Goal: Information Seeking & Learning: Compare options

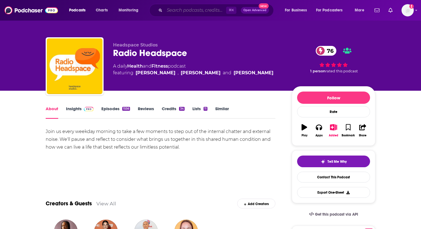
click at [194, 12] on input "Search podcasts, credits, & more..." at bounding box center [196, 10] width 62 height 9
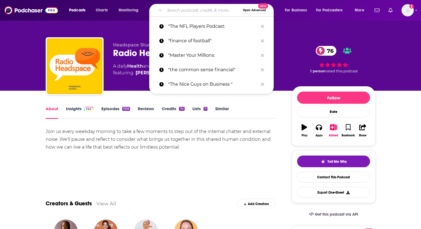
paste input "The PedsDocTalk Podcast"
type input "The PedsDocTalk Podcast"
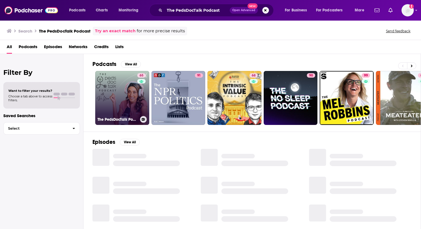
click at [130, 86] on link "65 The PedsDocTalk Podcast: Child Health, Development & Parenting—From a [MEDIC…" at bounding box center [122, 98] width 54 height 54
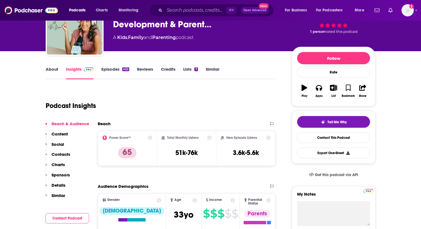
scroll to position [41, 0]
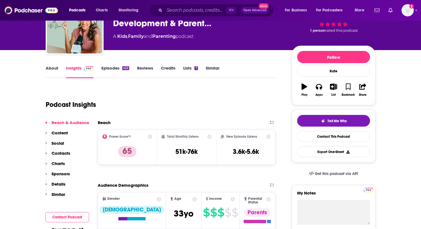
click at [180, 136] on h2 "Total Monthly Listens" at bounding box center [182, 137] width 31 height 4
copy div "Total Monthly Listens"
click at [239, 136] on h2 "New Episode Listens" at bounding box center [241, 137] width 31 height 4
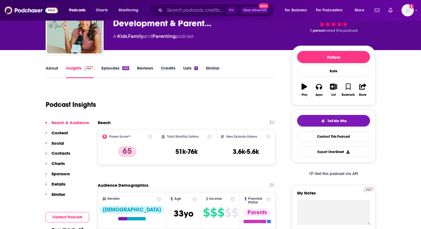
click at [239, 136] on h2 "New Episode Listens" at bounding box center [241, 137] width 31 height 4
copy div "New Episode Listens"
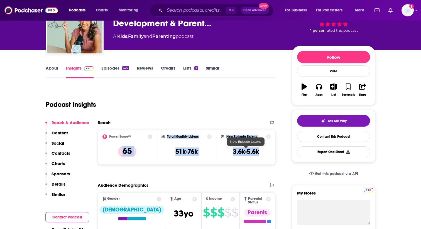
drag, startPoint x: 116, startPoint y: 151, endPoint x: 261, endPoint y: 154, distance: 144.9
click at [261, 154] on div "Power Score™ 65 Total Monthly Listens 51k-76k New Episode Listens 3.6k-5.6k" at bounding box center [187, 147] width 178 height 35
copy div "65 Total Monthly Listens 51k-76k New Episode Listens 3.6k-5.6k"
click at [188, 8] on input "Search podcasts, credits, & more..." at bounding box center [196, 10] width 62 height 9
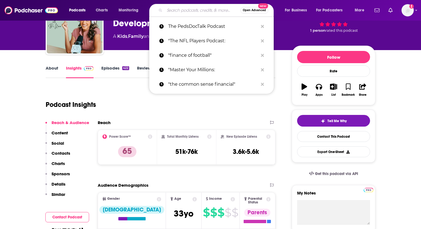
paste input "The Kids Wellness Podcast"
type input "The Kids Wellness Podcast"
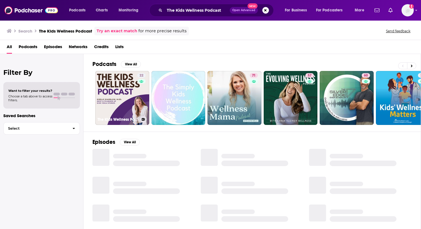
click at [127, 84] on link "22 The Kids Wellness Podcast" at bounding box center [122, 98] width 54 height 54
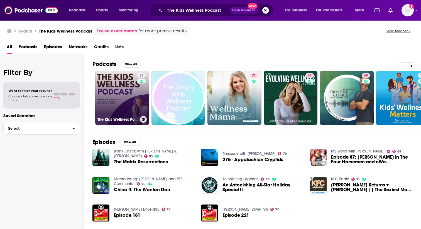
click at [137, 92] on div "22" at bounding box center [142, 94] width 10 height 43
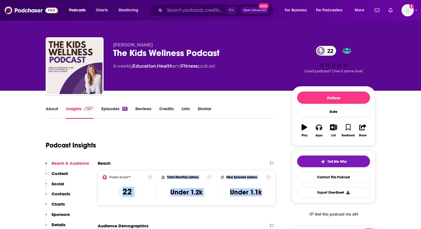
drag, startPoint x: 112, startPoint y: 190, endPoint x: 261, endPoint y: 199, distance: 148.7
click at [261, 199] on div "Power Score™ 22 Total Monthly Listens Under 1.2k New Episode Listens Under 1.1k" at bounding box center [187, 187] width 178 height 35
copy div "22 Total Monthly Listens Under 1.2k New Episode Listens Under 1.1k"
click at [178, 11] on input "Search podcasts, credits, & more..." at bounding box center [196, 10] width 62 height 9
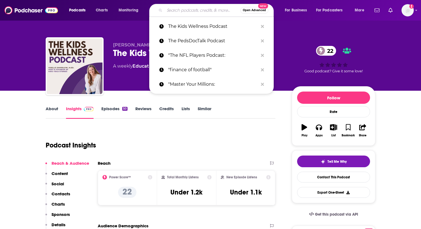
paste input "Raising Good Humans Podcast"
type input "Raising Good Humans Podcast"
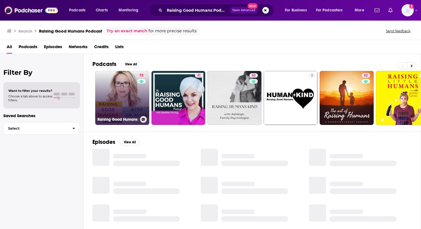
click at [138, 91] on div "73" at bounding box center [142, 94] width 10 height 43
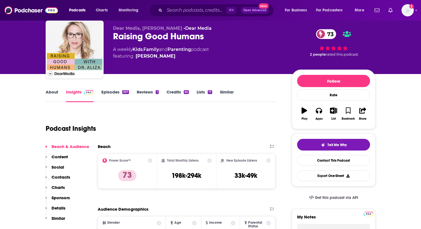
scroll to position [21, 0]
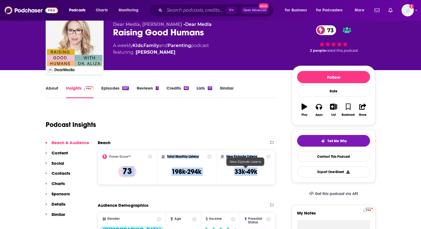
drag, startPoint x: 115, startPoint y: 171, endPoint x: 272, endPoint y: 174, distance: 157.7
click at [272, 174] on div "Power Score™ 73 Total Monthly Listens 198k-294k New Episode Listens 33k-49k" at bounding box center [187, 167] width 178 height 35
copy div "73 Total Monthly Listens 198k-294k New Episode Listens 33k-49k"
click at [189, 9] on input "Search podcasts, credits, & more..." at bounding box center [196, 10] width 62 height 9
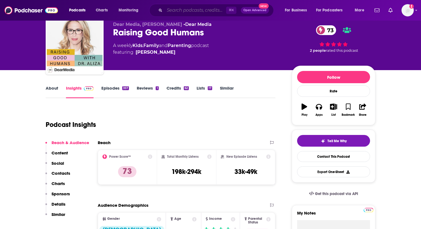
paste input "Healthy Children Podcast"
type input "Healthy Children Podcast"
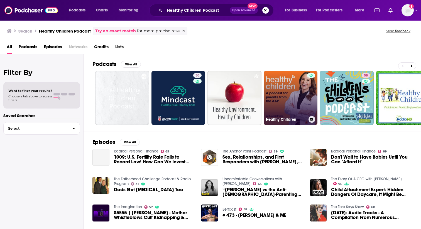
click at [289, 91] on link "Healthy Children" at bounding box center [291, 98] width 54 height 54
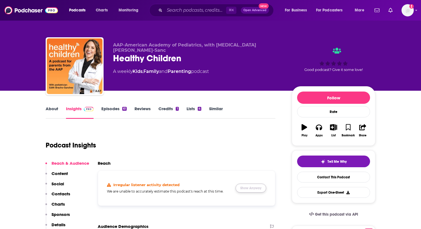
click at [251, 191] on button "Show Anyway" at bounding box center [251, 188] width 31 height 9
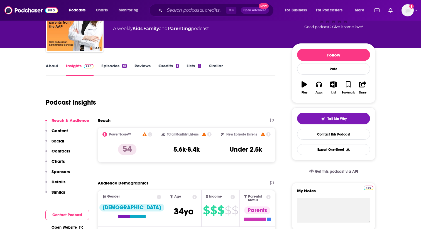
scroll to position [45, 0]
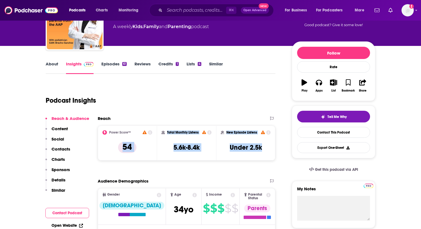
drag, startPoint x: 113, startPoint y: 149, endPoint x: 265, endPoint y: 148, distance: 151.8
click at [265, 148] on div "Power Score™ 54 Total Monthly Listens 5.6k-8.4k New Episode Listens Under 2.5k" at bounding box center [187, 143] width 178 height 35
copy div "54 Total Monthly Listens 5.6k-8.4k New Episode Listens Under 2.5k"
click at [174, 13] on input "Search podcasts, credits, & more..." at bounding box center [196, 10] width 62 height 9
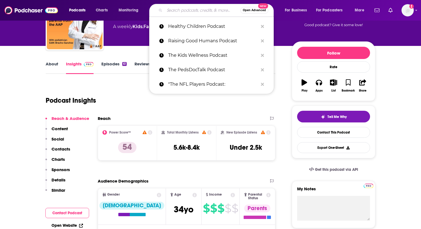
paste input "Mindful Mama: Raising Kind, Confident Kids Without Losing Your Cool"
type input "Mindful Mama: Raising Kind, Confident Kids Without Losing Your Cool"
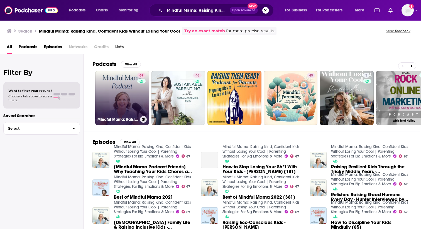
click at [128, 98] on link "67 Mindful Mama: Raising Kind, Confident Kids Without Losing Your Cool | Parent…" at bounding box center [122, 98] width 54 height 54
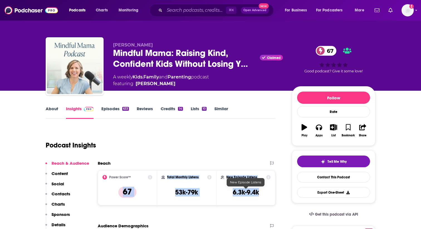
drag, startPoint x: 120, startPoint y: 190, endPoint x: 266, endPoint y: 194, distance: 146.3
click at [266, 194] on div "Power Score™ 67 Total Monthly Listens 53k-79k New Episode Listens 6.3k-9.4k" at bounding box center [187, 187] width 178 height 35
copy div "67 Total Monthly Listens 53k-79k New Episode Listens 6.3k-9.4k"
click at [185, 13] on input "Search podcasts, credits, & more..." at bounding box center [196, 10] width 62 height 9
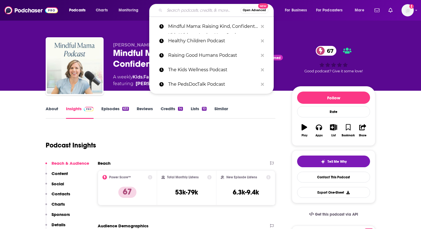
paste input "What Fresh Hell: Laughing in the Face of Motherhood | Parenting Tips From Funny…"
type input "What Fresh Hell: Laughing in the Face of Motherhood | Parenting Tips From Funny…"
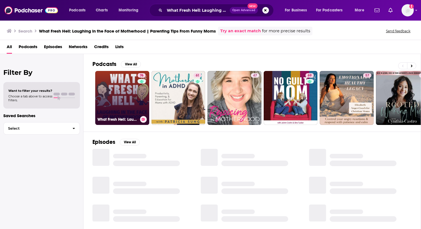
click at [118, 92] on link "76 What Fresh Hell: Laughing in the Face of Motherhood | Parenting Tips From Fu…" at bounding box center [122, 98] width 54 height 54
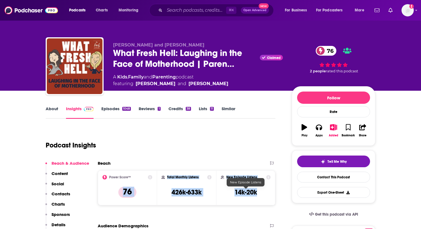
drag, startPoint x: 119, startPoint y: 191, endPoint x: 273, endPoint y: 196, distance: 154.1
click at [273, 196] on div "Power Score™ 76 Total Monthly Listens 426k-633k New Episode Listens 14k-20k" at bounding box center [187, 187] width 178 height 35
copy div "76 Total Monthly Listens 426k-633k New Episode Listens 14k-20k"
click at [189, 8] on input "Search podcasts, credits, & more..." at bounding box center [196, 10] width 62 height 9
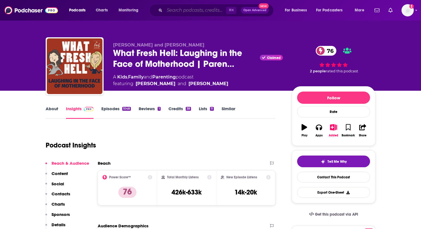
paste input "THE EMPOWERED WOMAN, Storytelling, Speaking, Brand Awareness, Business Growth, …"
type input "THE EMPOWERED WOMAN, Storytelling, Speaking, Brand Awareness, Business Growth, …"
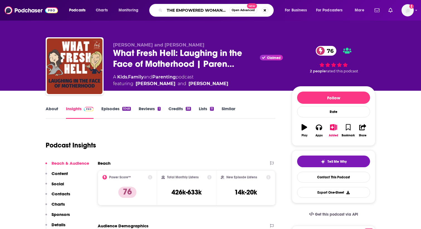
scroll to position [0, 154]
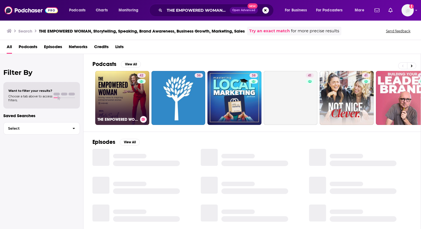
click at [138, 96] on div "42" at bounding box center [142, 94] width 10 height 43
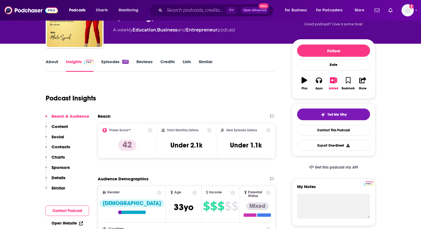
scroll to position [52, 0]
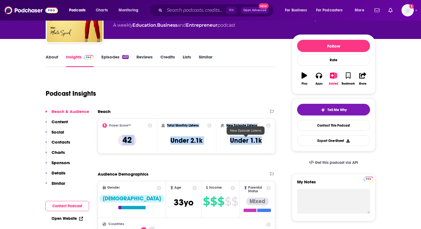
drag, startPoint x: 116, startPoint y: 141, endPoint x: 265, endPoint y: 141, distance: 148.7
click at [265, 141] on div "Power Score™ 42 Total Monthly Listens Under 2.1k New Episode Listens Under 1.1k" at bounding box center [187, 136] width 178 height 35
copy div "42 Total Monthly Listens Under 2.1k New Episode Listens Under 1.1k"
click at [194, 10] on input "Search podcasts, credits, & more..." at bounding box center [196, 10] width 62 height 9
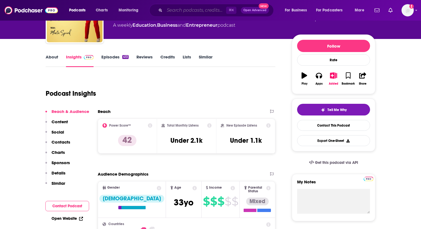
paste input "Real Happy Mom"
type input "Real Happy Mom"
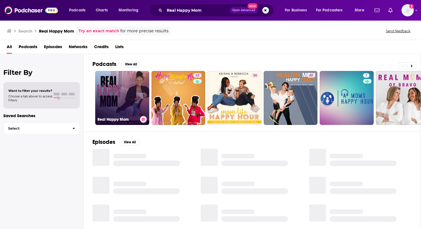
click at [135, 98] on link "Real Happy Mom" at bounding box center [122, 98] width 54 height 54
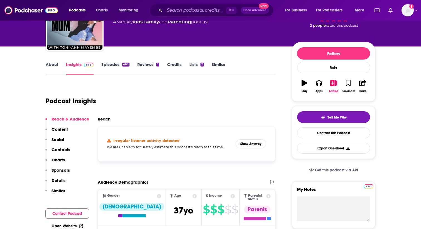
scroll to position [49, 0]
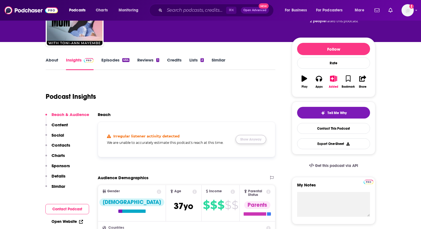
click at [253, 142] on button "Show Anyway" at bounding box center [251, 139] width 31 height 9
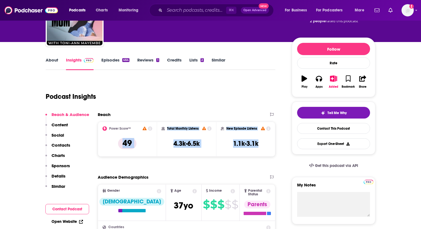
drag, startPoint x: 122, startPoint y: 144, endPoint x: 264, endPoint y: 148, distance: 142.4
click at [264, 148] on div "Power Score™ 49 Total Monthly Listens 4.3k-6.5k New Episode Listens 1.1k-3.1k" at bounding box center [187, 139] width 178 height 35
copy div "49 Total Monthly Listens 4.3k-6.5k New Episode Listens 1.1k-3.1k"
click at [184, 14] on input "Search podcasts, credits, & more..." at bounding box center [196, 10] width 62 height 9
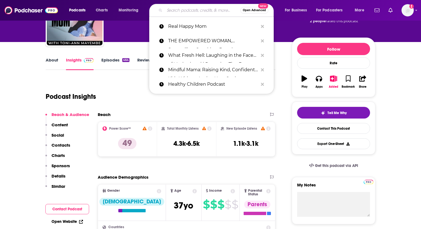
paste input "The Joyful Mom Podcast"
type input "The Joyful Mom Podcast"
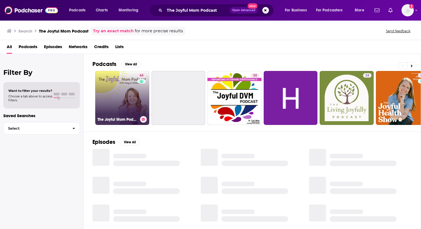
click at [122, 97] on link "44 The Joyful Mom Podcast" at bounding box center [122, 98] width 54 height 54
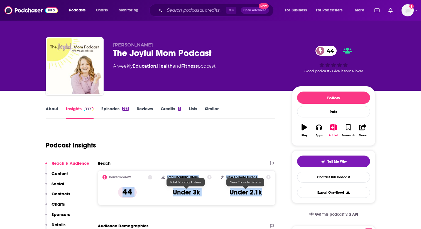
drag, startPoint x: 122, startPoint y: 192, endPoint x: 272, endPoint y: 195, distance: 150.7
click at [272, 195] on div "Power Score™ 44 Total Monthly Listens Under 3k New Episode Listens Under 2.1k" at bounding box center [187, 187] width 178 height 35
click at [192, 10] on input "Search podcasts, credits, & more..." at bounding box center [196, 10] width 62 height 9
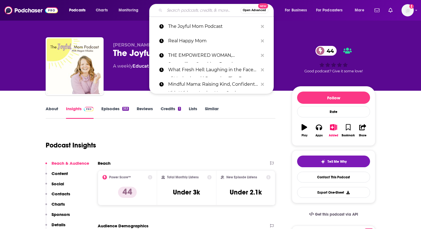
paste input "Dream It, Do It Podcast"
type input "Dream It, Do It Podcast"
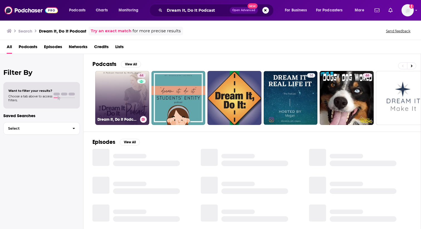
click at [121, 100] on link "44 Dream It, Do It Podcast | work-life balance strategies for working moms, bui…" at bounding box center [122, 98] width 54 height 54
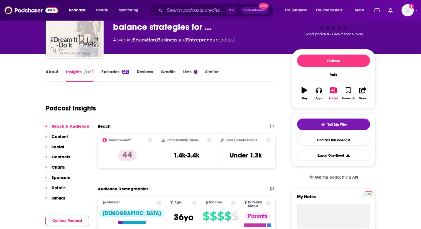
scroll to position [41, 0]
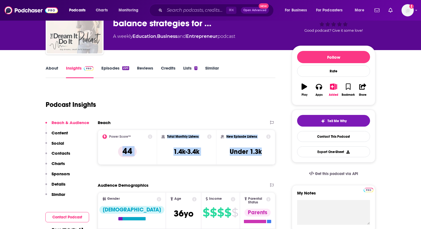
drag, startPoint x: 122, startPoint y: 152, endPoint x: 250, endPoint y: 156, distance: 128.5
click at [250, 156] on div "Power Score™ 44 Total Monthly Listens 1.4k-3.4k New Episode Listens Under 1.3k" at bounding box center [187, 147] width 178 height 35
click at [189, 8] on input "Search podcasts, credits, & more..." at bounding box center [196, 10] width 62 height 9
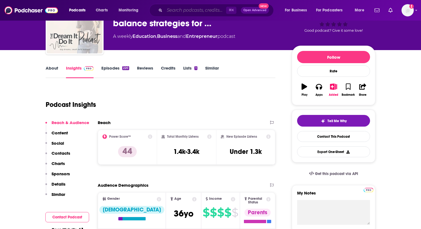
paste input "Childproof Podcast"
type input "Childproof Podcast"
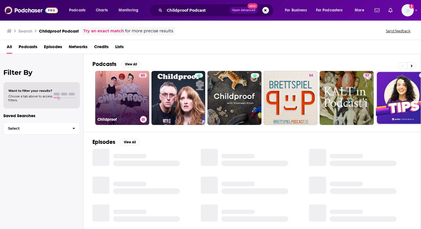
click at [134, 96] on link "63 Childproof" at bounding box center [122, 98] width 54 height 54
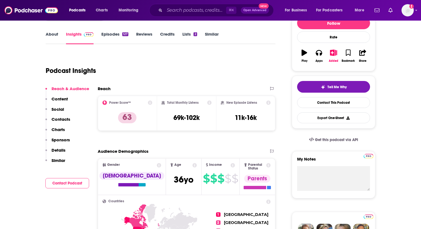
scroll to position [80, 0]
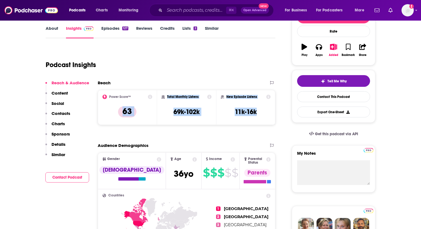
drag, startPoint x: 119, startPoint y: 112, endPoint x: 268, endPoint y: 118, distance: 149.4
click at [268, 118] on div "Power Score™ 63 Total Monthly Listens 69k-102k New Episode Listens 11k-16k" at bounding box center [187, 107] width 178 height 35
click at [199, 13] on input "Search podcasts, credits, & more..." at bounding box center [196, 10] width 62 height 9
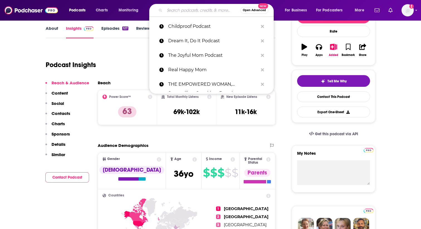
paste input "The Boss Mom Podcast"
type input "The Boss Mom Podcast"
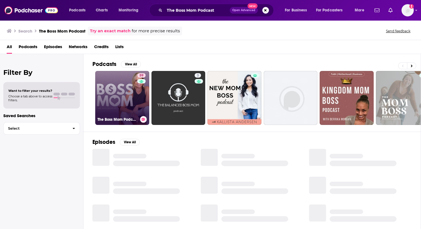
click at [133, 98] on link "59 The Boss Mom Podcast" at bounding box center [122, 98] width 54 height 54
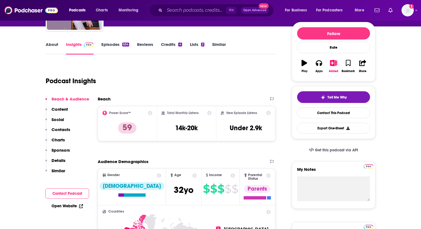
scroll to position [76, 0]
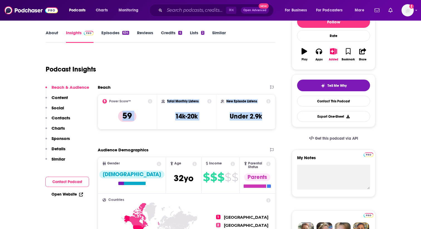
drag, startPoint x: 123, startPoint y: 117, endPoint x: 266, endPoint y: 122, distance: 143.0
click at [266, 122] on div "Power Score™ 59 Total Monthly Listens 14k-20k New Episode Listens Under 2.9k" at bounding box center [187, 111] width 178 height 35
click at [189, 13] on input "Search podcasts, credits, & more..." at bounding box center [196, 10] width 62 height 9
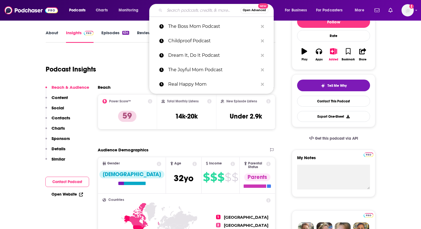
paste input "Don't Mom Alone Podcast"
type input "Don't Mom Alone Podcast"
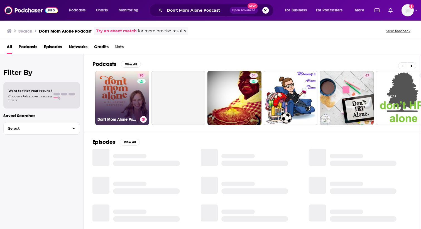
click at [130, 91] on link "70 Don't Mom Alone Podcast" at bounding box center [122, 98] width 54 height 54
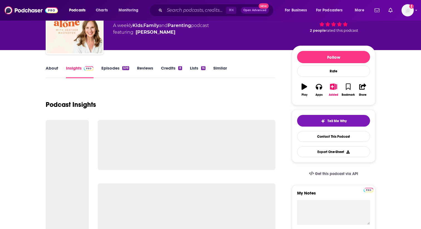
scroll to position [47, 0]
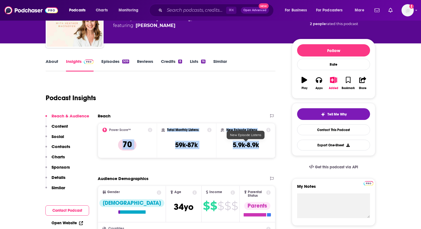
drag, startPoint x: 123, startPoint y: 144, endPoint x: 262, endPoint y: 147, distance: 138.7
click at [262, 147] on div "Power Score™ 70 Total Monthly Listens 59k-87k New Episode Listens 5.9k-8.9k" at bounding box center [187, 140] width 178 height 35
click at [196, 8] on input "Search podcasts, credits, & more..." at bounding box center [196, 10] width 62 height 9
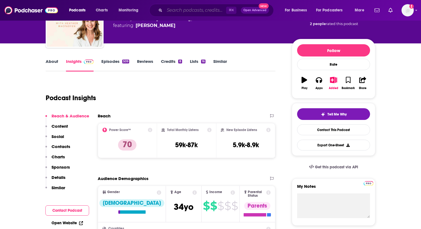
paste input "The [MEDICAL_DATA][PERSON_NAME] Show"
type input "The [MEDICAL_DATA][PERSON_NAME] Show"
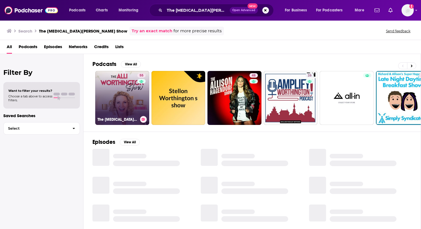
click at [130, 101] on link "55 The [MEDICAL_DATA][PERSON_NAME] Show" at bounding box center [122, 98] width 54 height 54
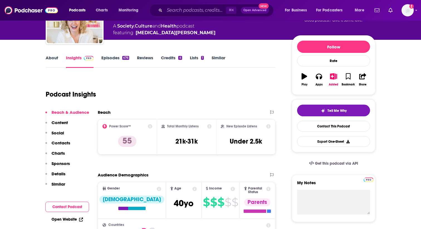
scroll to position [51, 0]
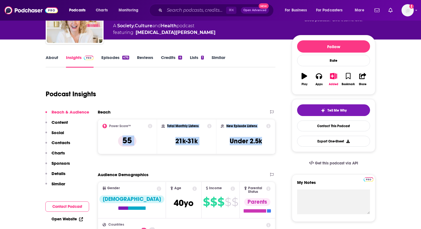
drag, startPoint x: 122, startPoint y: 141, endPoint x: 273, endPoint y: 146, distance: 151.6
click at [273, 146] on div "Power Score™ 55 Total Monthly Listens 21k-31k New Episode Listens Under 2.5k" at bounding box center [187, 136] width 178 height 35
click at [179, 8] on input "Search podcasts, credits, & more..." at bounding box center [196, 10] width 62 height 9
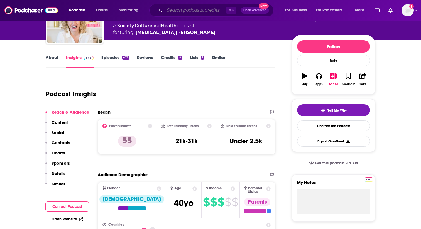
paste input "No Guilt Mom Podcast | Overcoming Mom Guilt, Parenting Tips, & Self Care for Mo…"
type input "No Guilt Mom Podcast | Overcoming Mom Guilt, Parenting Tips, & Self Care for Mo…"
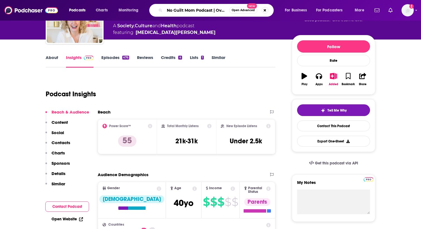
scroll to position [0, 114]
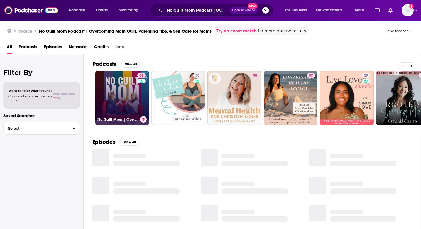
click at [130, 97] on link "69 No Guilt Mom | Overcoming Mom Guilt, Parenting Tips, & Self Care for Moms" at bounding box center [122, 98] width 54 height 54
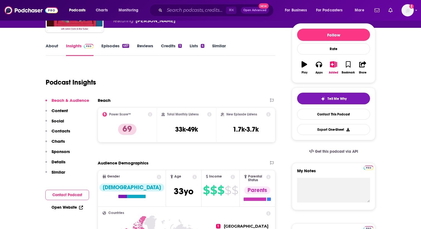
scroll to position [66, 0]
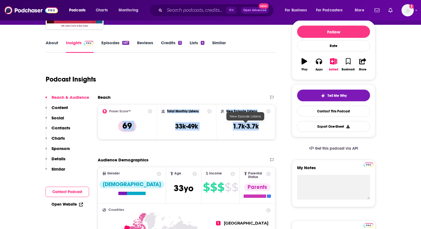
drag, startPoint x: 122, startPoint y: 126, endPoint x: 268, endPoint y: 129, distance: 146.3
click at [268, 129] on div "Power Score™ 69 Total Monthly Listens 33k-49k New Episode Listens 1.7k-3.7k" at bounding box center [187, 121] width 178 height 35
click at [180, 14] on div "⌘ K Open Advanced New" at bounding box center [211, 10] width 124 height 13
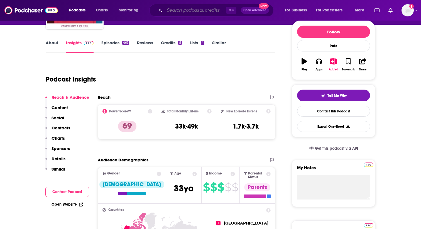
click at [176, 11] on input "Search podcasts, credits, & more..." at bounding box center [196, 10] width 62 height 9
paste input "Ambitious and Balanced Working Moms Podcast"
type input "Ambitious and Balanced Working Moms Podcast"
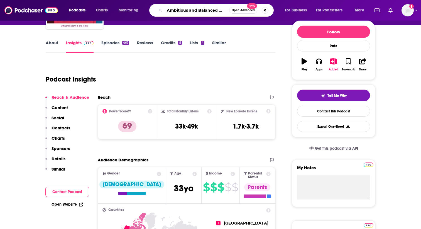
scroll to position [0, 41]
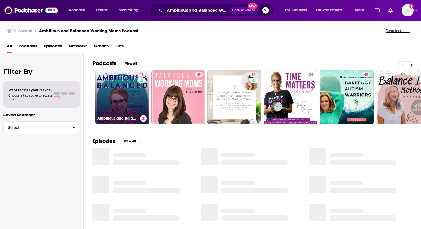
click at [130, 100] on link "48 Ambitious and Balanced Working Moms" at bounding box center [122, 97] width 54 height 54
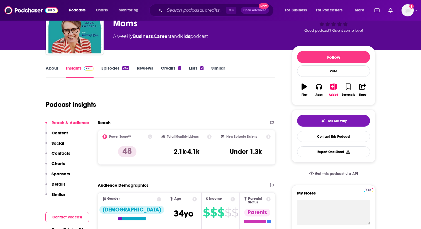
scroll to position [41, 0]
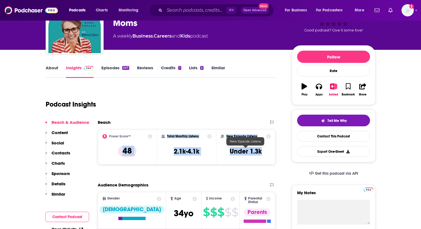
drag, startPoint x: 121, startPoint y: 153, endPoint x: 265, endPoint y: 154, distance: 143.7
click at [265, 154] on div "Power Score™ 48 Total Monthly Listens 2.1k-4.1k New Episode Listens Under 1.3k" at bounding box center [187, 147] width 178 height 35
click at [187, 10] on input "Search podcasts, credits, & more..." at bounding box center [196, 10] width 62 height 9
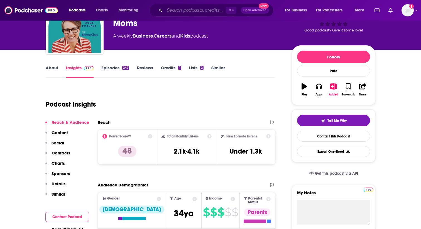
paste input "The Good Enough Mompreneur Podcast: Confidence, Mindset & Success for Mom Entre…"
type input "The Good Enough Mompreneur Podcast: Confidence, Mindset & Success for Mom Entre…"
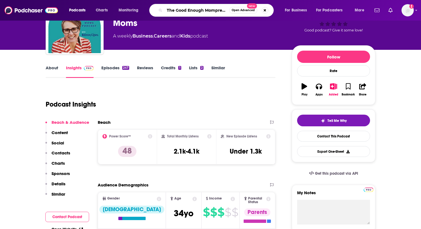
scroll to position [0, 137]
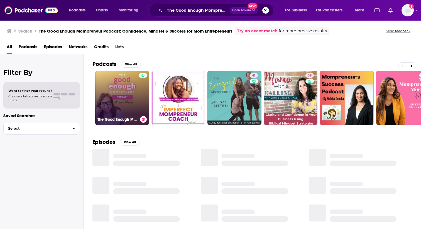
click at [136, 108] on link "The Good Enough Mompreneur Podcast: Confidence, Mindset & Success for Mom Entre…" at bounding box center [122, 98] width 54 height 54
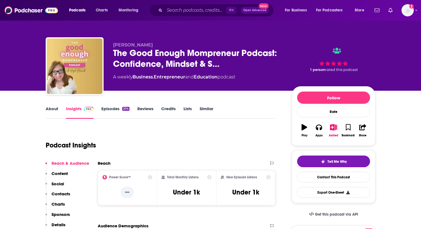
click at [150, 177] on icon at bounding box center [150, 177] width 4 height 4
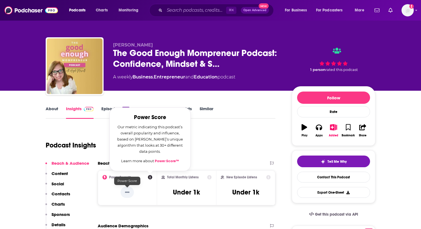
click at [127, 192] on p "--" at bounding box center [127, 192] width 13 height 11
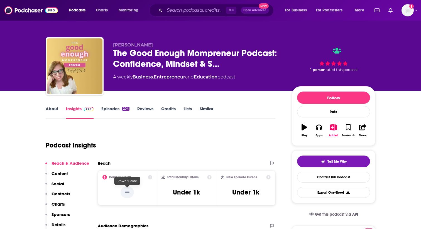
click at [127, 192] on p "--" at bounding box center [127, 192] width 13 height 11
click at [138, 157] on div "Podcast Insights" at bounding box center [161, 144] width 230 height 33
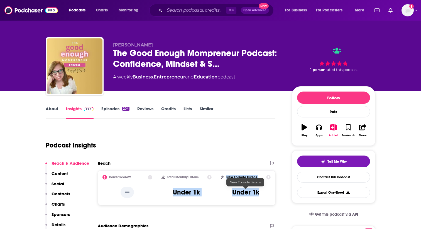
drag, startPoint x: 174, startPoint y: 193, endPoint x: 263, endPoint y: 195, distance: 90.0
click at [263, 195] on div "Power Score™ -- Total Monthly Listens Under 1k New Episode Listens Under 1k" at bounding box center [187, 187] width 178 height 35
click at [193, 13] on input "Search podcasts, credits, & more..." at bounding box center [196, 10] width 62 height 9
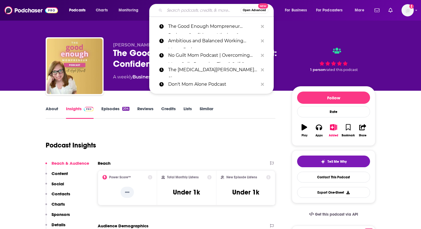
paste input "The Energized Mompreneur Podcast"
type input "The Energized Mompreneur Podcast"
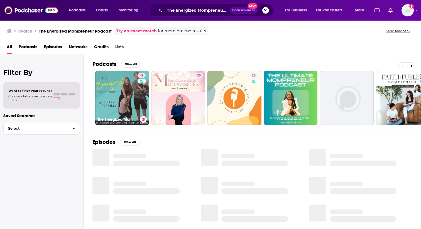
click at [116, 85] on link "41 The Energized Mompreneur | [PERSON_NAME], Mompreneur and Entrepreneurship, M…" at bounding box center [122, 98] width 54 height 54
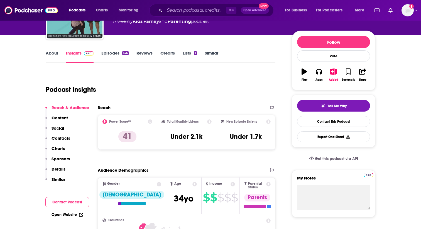
scroll to position [58, 0]
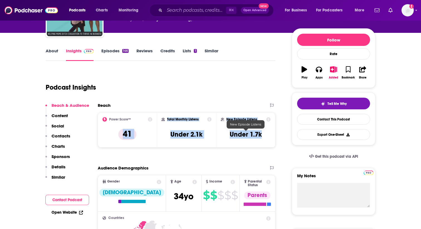
drag, startPoint x: 123, startPoint y: 134, endPoint x: 263, endPoint y: 136, distance: 140.4
click at [263, 136] on div "Power Score™ 41 Total Monthly Listens Under 2.1k New Episode Listens Under 1.7k" at bounding box center [187, 130] width 178 height 35
click at [178, 12] on input "Search podcasts, credits, & more..." at bounding box center [196, 10] width 62 height 9
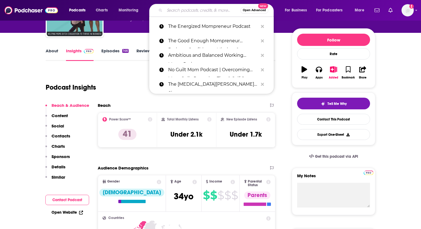
paste input "Purpose, Power, and Productivity: A Mompreneur's Mission Podcast"
type input "Purpose, Power, and Productivity: A Mompreneur's Mission Podcast"
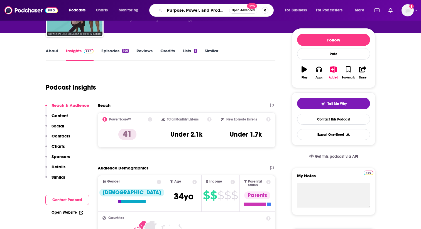
scroll to position [0, 79]
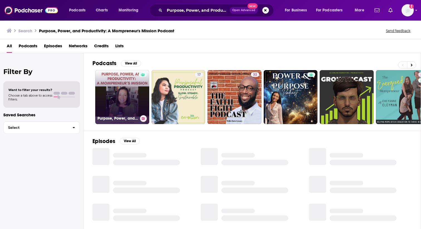
click at [124, 102] on link "Purpose, Power, and Productivity: A Mompreneur’s Mission" at bounding box center [122, 97] width 54 height 54
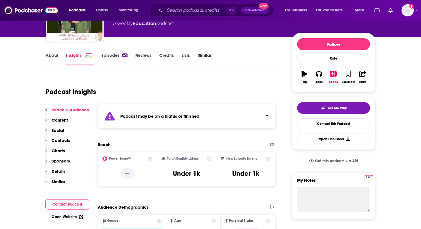
scroll to position [55, 0]
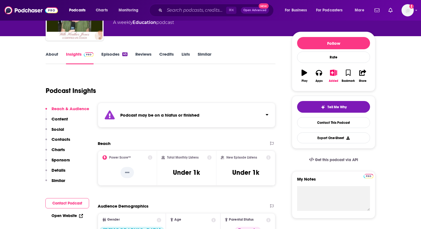
click at [172, 114] on strong "Podcast may be on a hiatus or finished" at bounding box center [159, 115] width 79 height 5
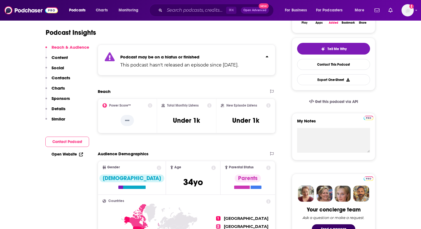
scroll to position [113, 0]
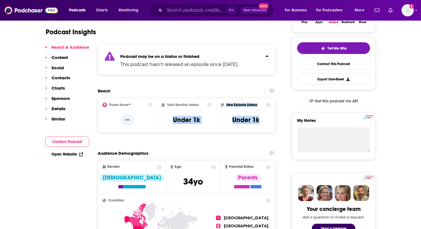
drag, startPoint x: 174, startPoint y: 120, endPoint x: 264, endPoint y: 123, distance: 90.3
click at [263, 123] on div "Power Score™ -- Total Monthly Listens Under 1k New Episode Listens Under 1k" at bounding box center [187, 115] width 178 height 35
click at [184, 4] on div "⌘ K Open Advanced New" at bounding box center [211, 10] width 124 height 13
click at [187, 9] on input "Search podcasts, credits, & more..." at bounding box center [196, 10] width 62 height 9
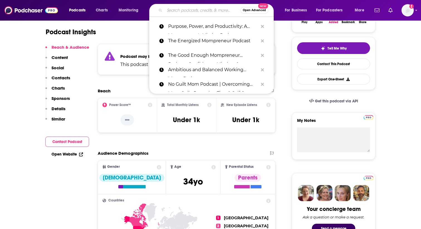
paste input "The Product Boss: Business Coaching for Product-Based [DEMOGRAPHIC_DATA] Entrep…"
type input "The Product Boss: Business Coaching for Product-Based [DEMOGRAPHIC_DATA] Entrep…"
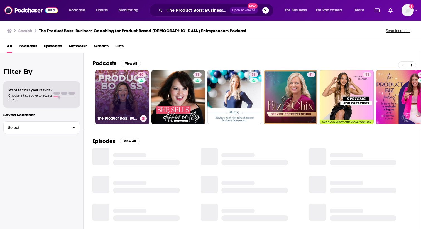
click at [135, 89] on link "60 The Product Boss: Business Coaching for Product-Based [DEMOGRAPHIC_DATA] Ent…" at bounding box center [122, 97] width 54 height 54
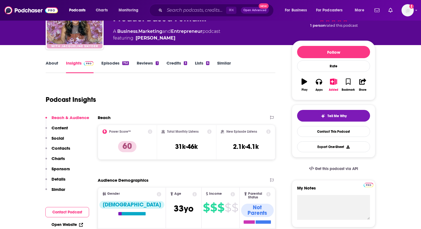
scroll to position [54, 0]
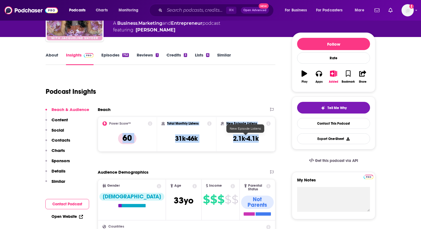
drag, startPoint x: 121, startPoint y: 140, endPoint x: 268, endPoint y: 141, distance: 146.8
click at [268, 141] on div "Power Score™ 60 Total Monthly Listens 31k-46k New Episode Listens 2.1k-4.1k" at bounding box center [187, 134] width 178 height 35
click at [185, 11] on input "Search podcasts, credits, & more..." at bounding box center [196, 10] width 62 height 9
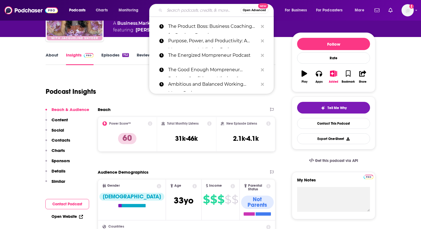
paste input "ParentEd"
type input "ParentEd"
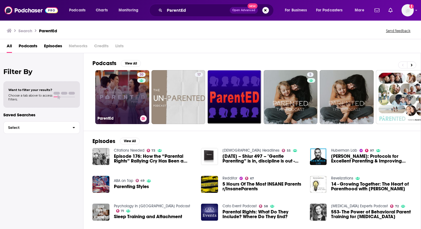
click at [116, 100] on link "30 ParentEd" at bounding box center [122, 97] width 54 height 54
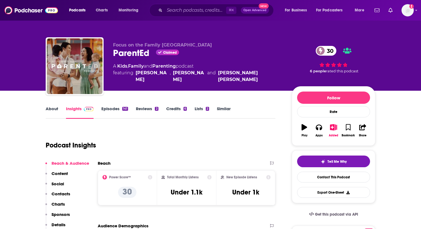
click at [53, 108] on link "About" at bounding box center [52, 112] width 13 height 13
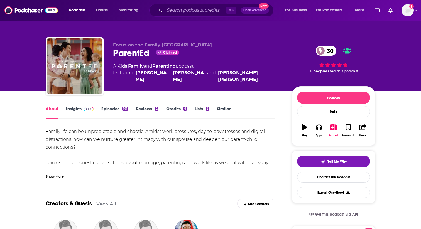
click at [73, 111] on link "Insights" at bounding box center [80, 112] width 28 height 13
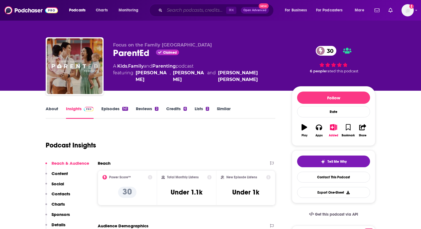
click at [182, 9] on input "Search podcasts, credits, & more..." at bounding box center [196, 10] width 62 height 9
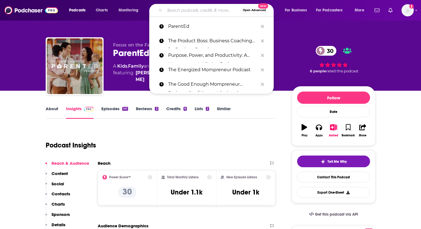
paste input "Expand Your Fempire Podcast with [PERSON_NAME]"
type input "Expand Your Fempire Podcast with [PERSON_NAME]"
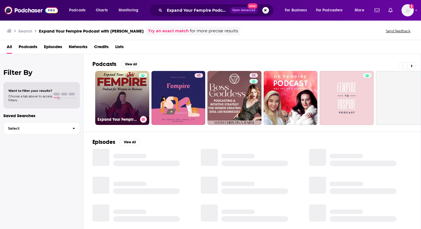
click at [143, 102] on div at bounding box center [143, 94] width 8 height 43
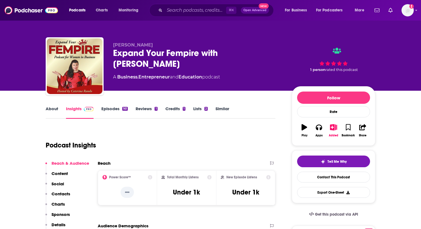
click at [55, 108] on link "About" at bounding box center [52, 112] width 13 height 13
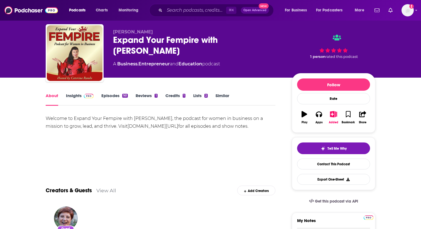
scroll to position [16, 0]
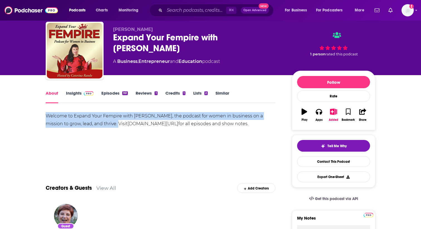
drag, startPoint x: 0, startPoint y: 0, endPoint x: 118, endPoint y: 127, distance: 173.3
click at [118, 128] on div "Welcome to Expand Your Fempire with [PERSON_NAME], the podcast for women in bus…" at bounding box center [161, 120] width 230 height 16
copy div "Welcome to Expand Your Fempire with Caterina Rando, the podcast for women in bu…"
